Goal: Register for event/course

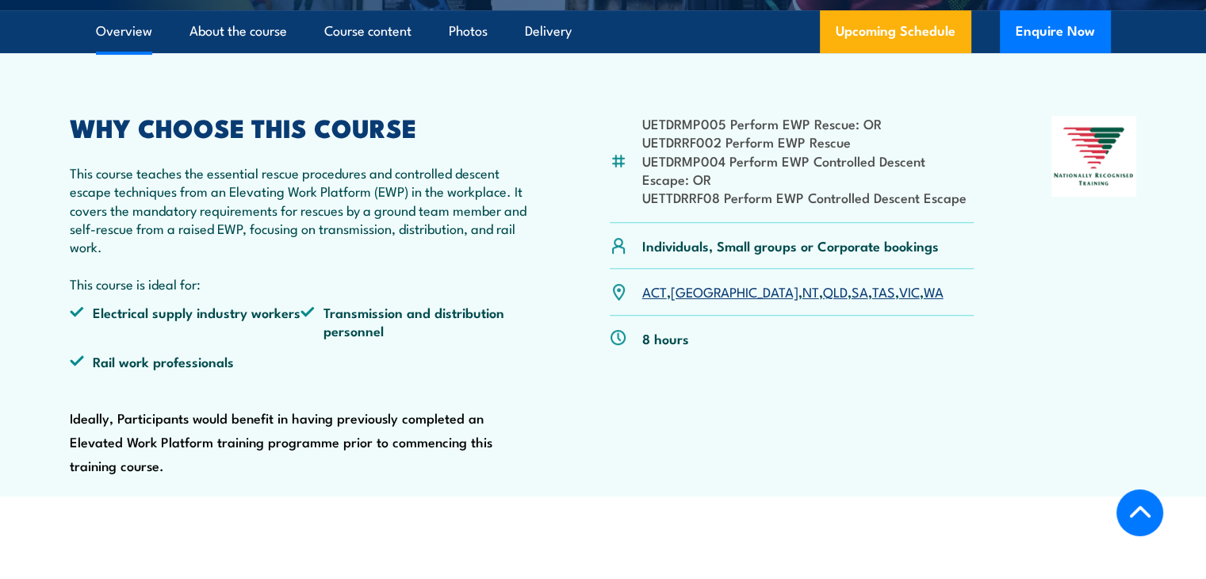
scroll to position [634, 0]
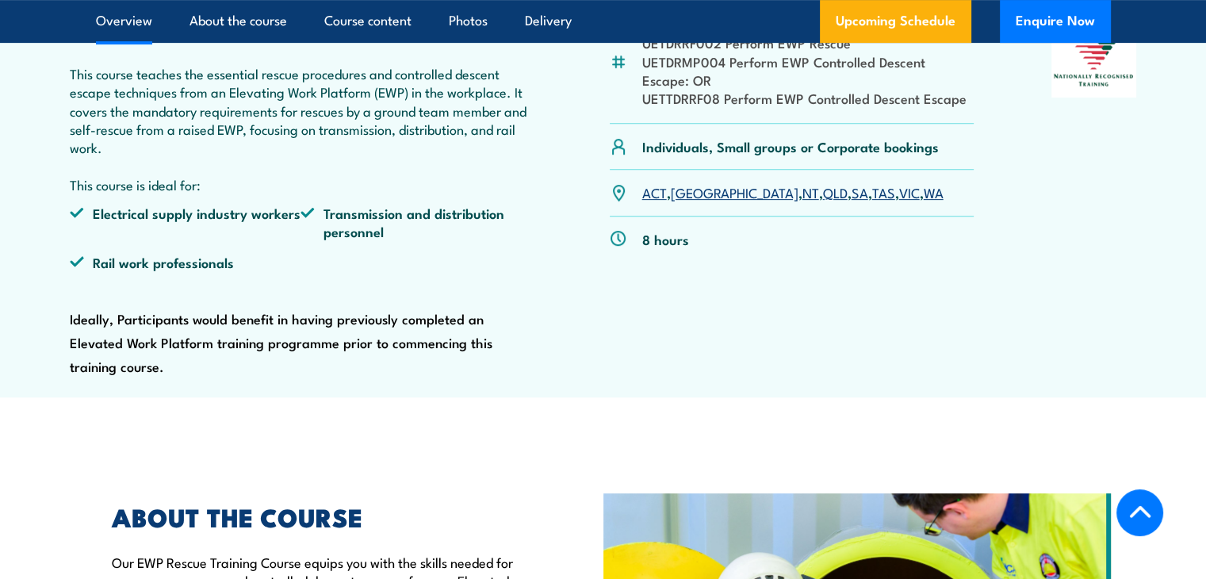
click at [852, 198] on link "SA" at bounding box center [860, 191] width 17 height 19
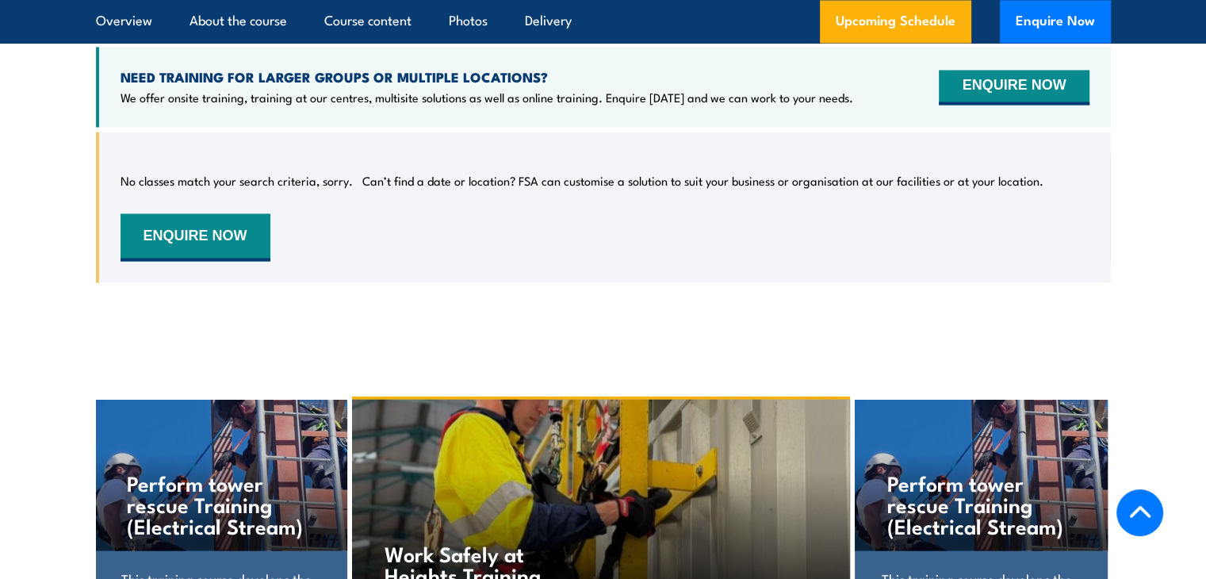
scroll to position [2655, 0]
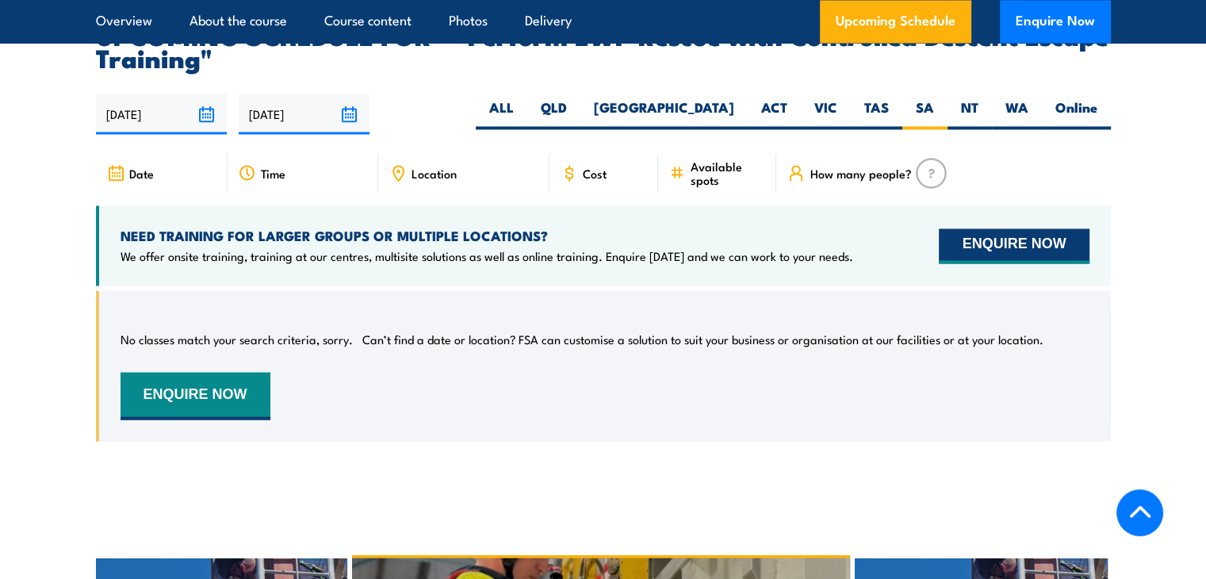
click at [1014, 228] on button "ENQUIRE NOW" at bounding box center [1014, 245] width 150 height 35
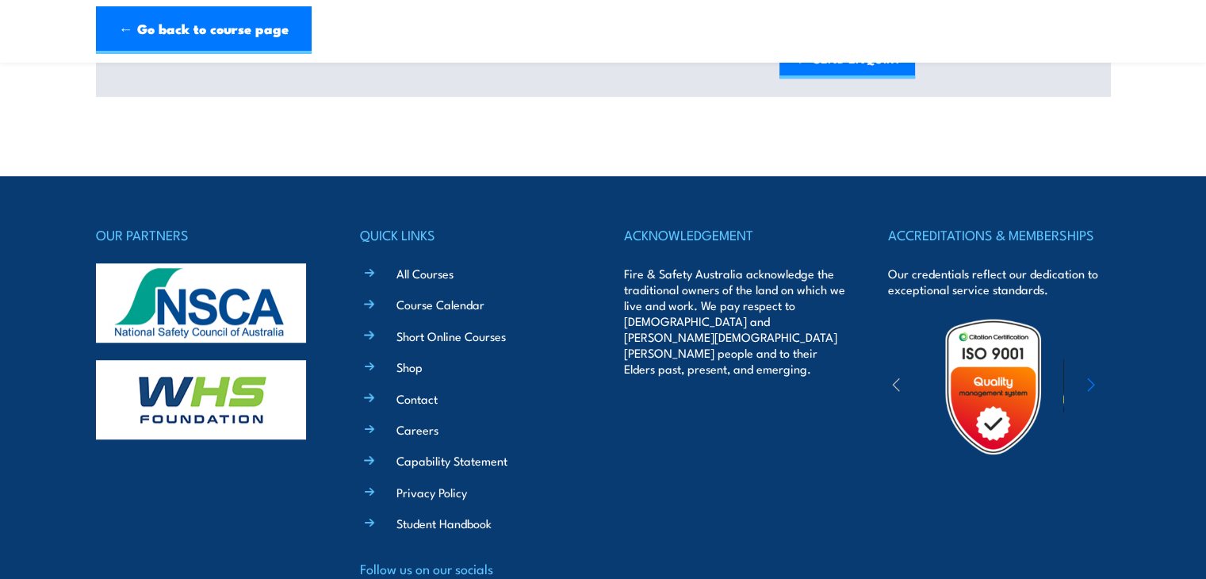
scroll to position [1161, 0]
